Goal: Go to known website: Go to known website

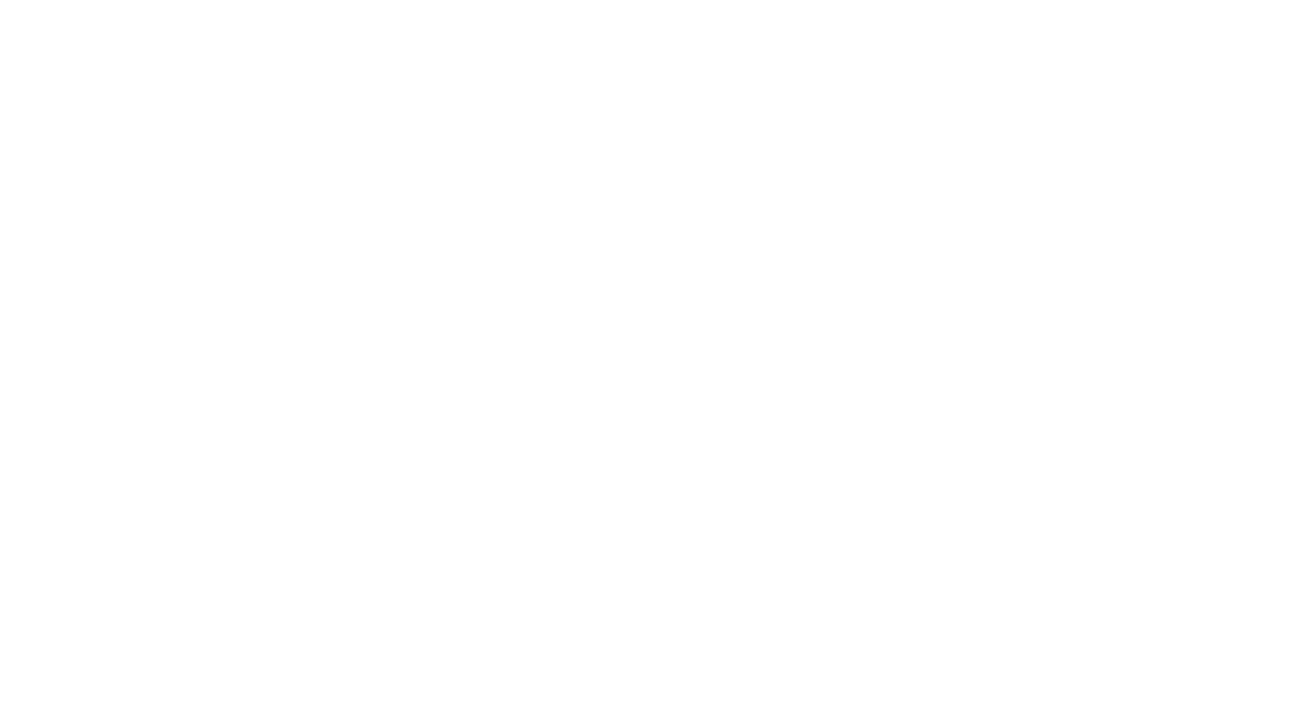
scroll to position [873, 0]
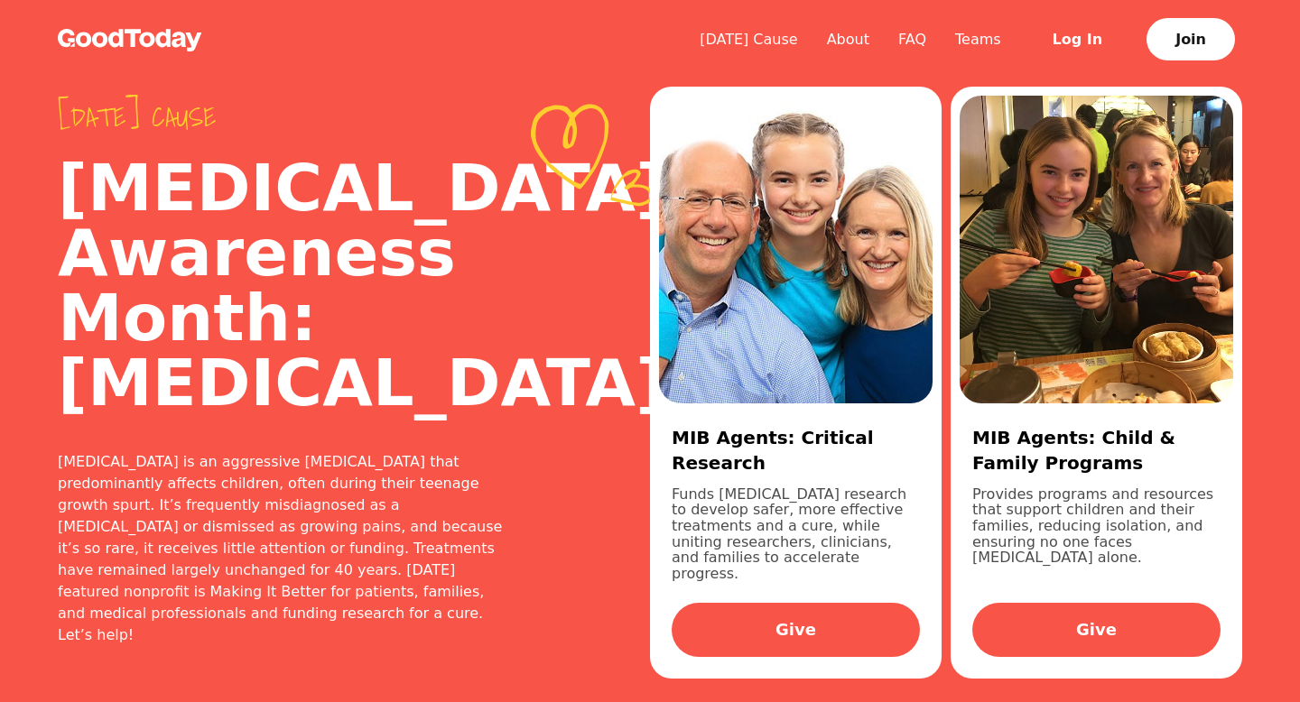
click at [1105, 51] on link "Log In" at bounding box center [1078, 39] width 110 height 44
click at [1084, 26] on link "Log In" at bounding box center [1078, 39] width 110 height 44
